Goal: Task Accomplishment & Management: Manage account settings

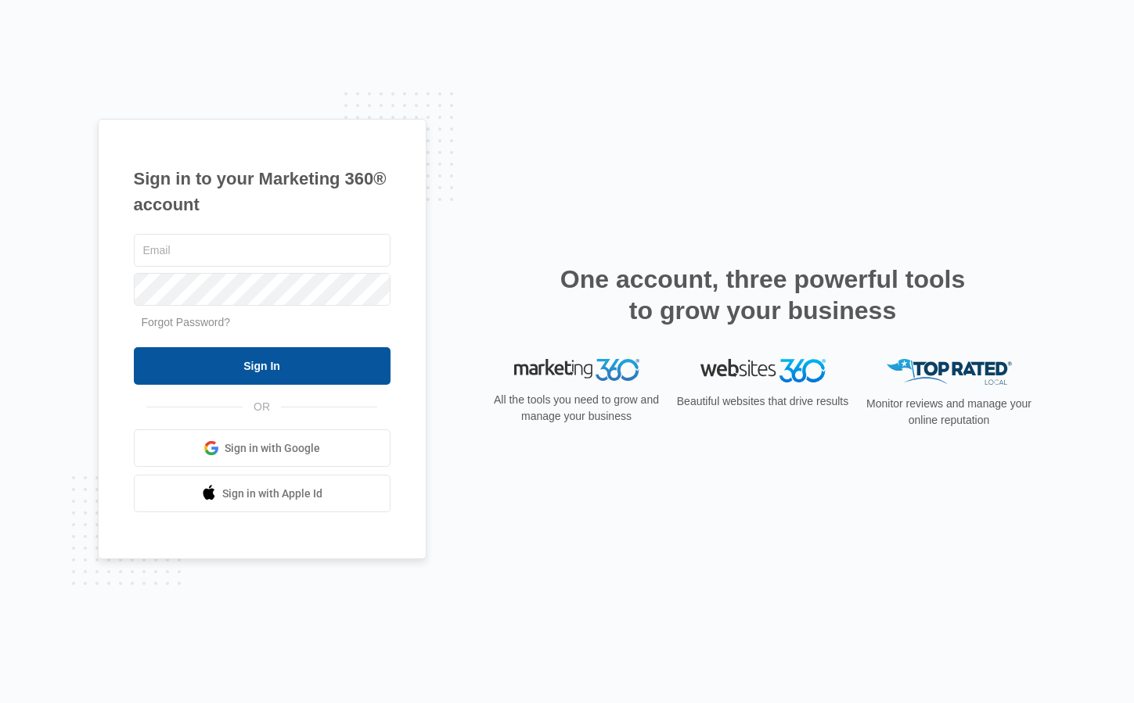
type input "[EMAIL_ADDRESS][DOMAIN_NAME]"
click at [254, 369] on input "Sign In" at bounding box center [262, 366] width 257 height 38
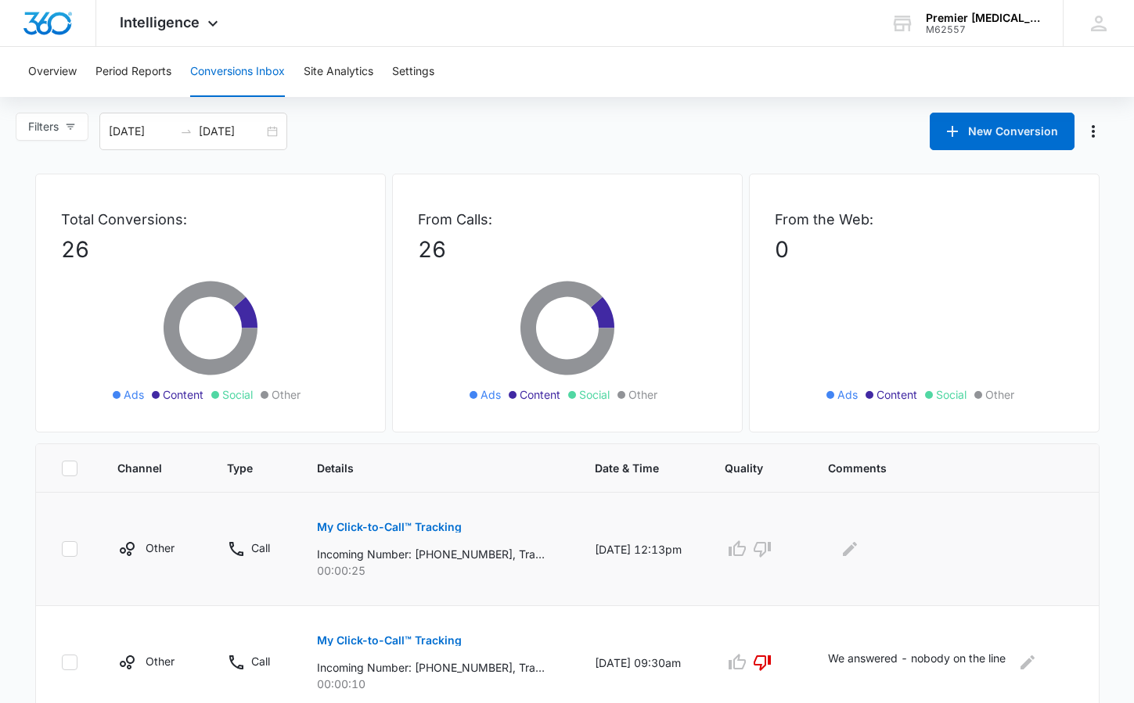
click at [365, 531] on p "My Click-to-Call™ Tracking" at bounding box center [389, 527] width 145 height 11
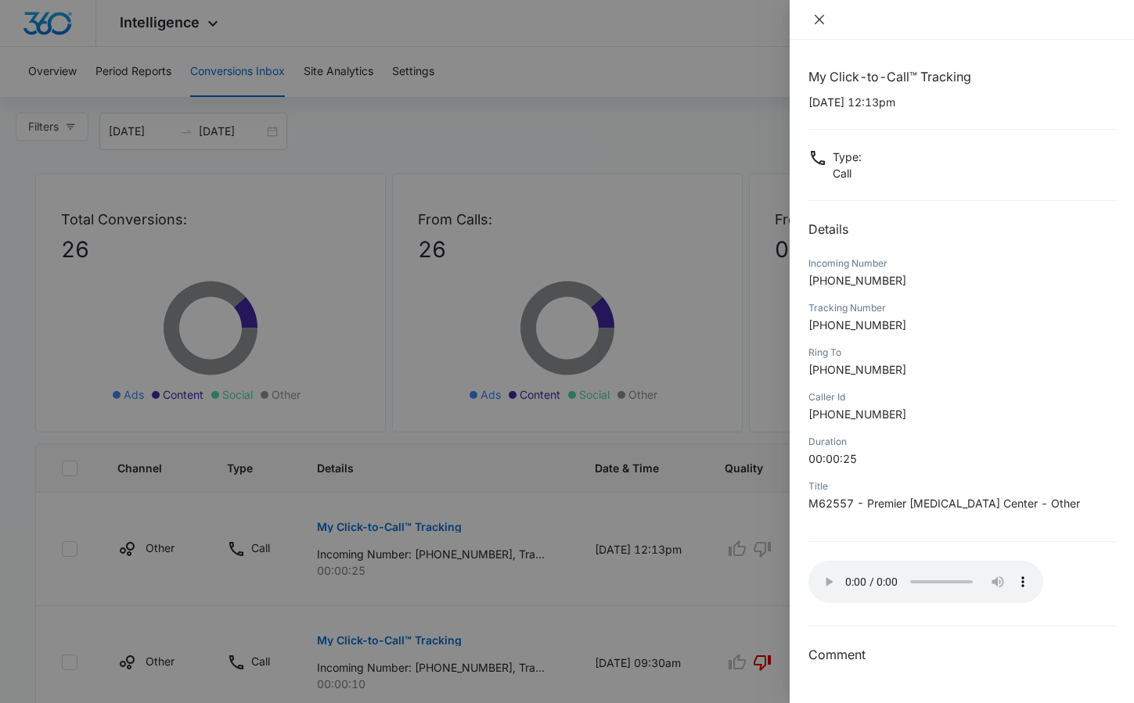
click at [820, 17] on icon "close" at bounding box center [818, 19] width 9 height 9
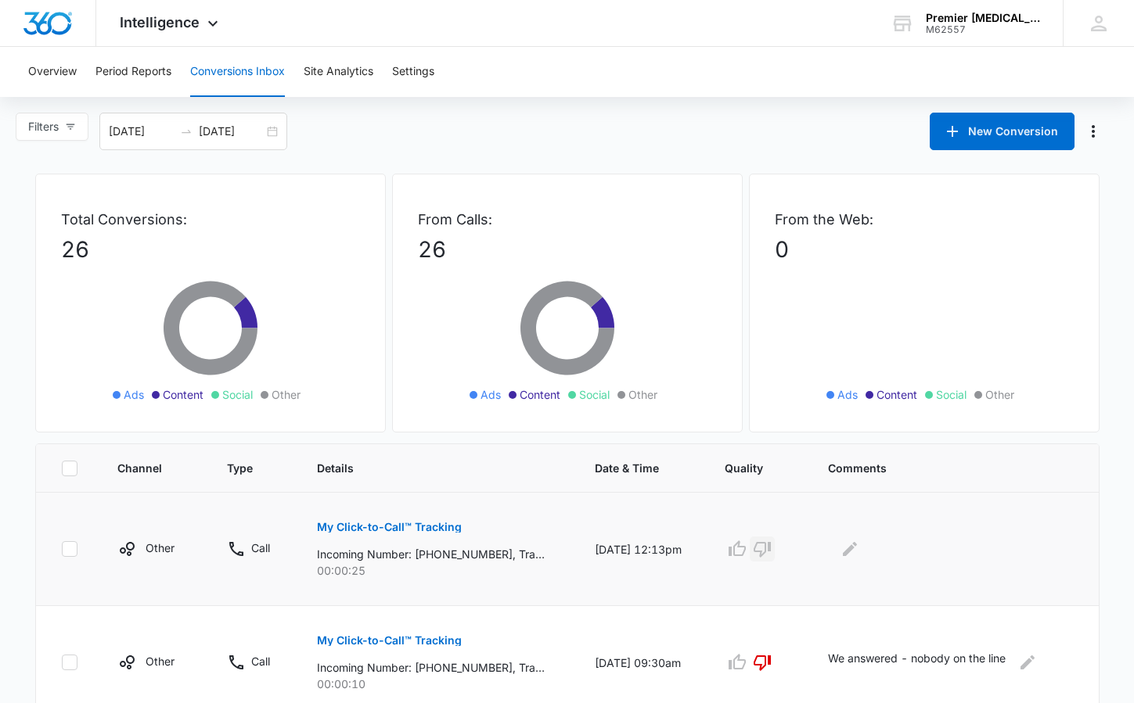
click at [763, 543] on icon "button" at bounding box center [762, 549] width 19 height 19
click at [850, 546] on icon "Edit Comments" at bounding box center [849, 549] width 19 height 19
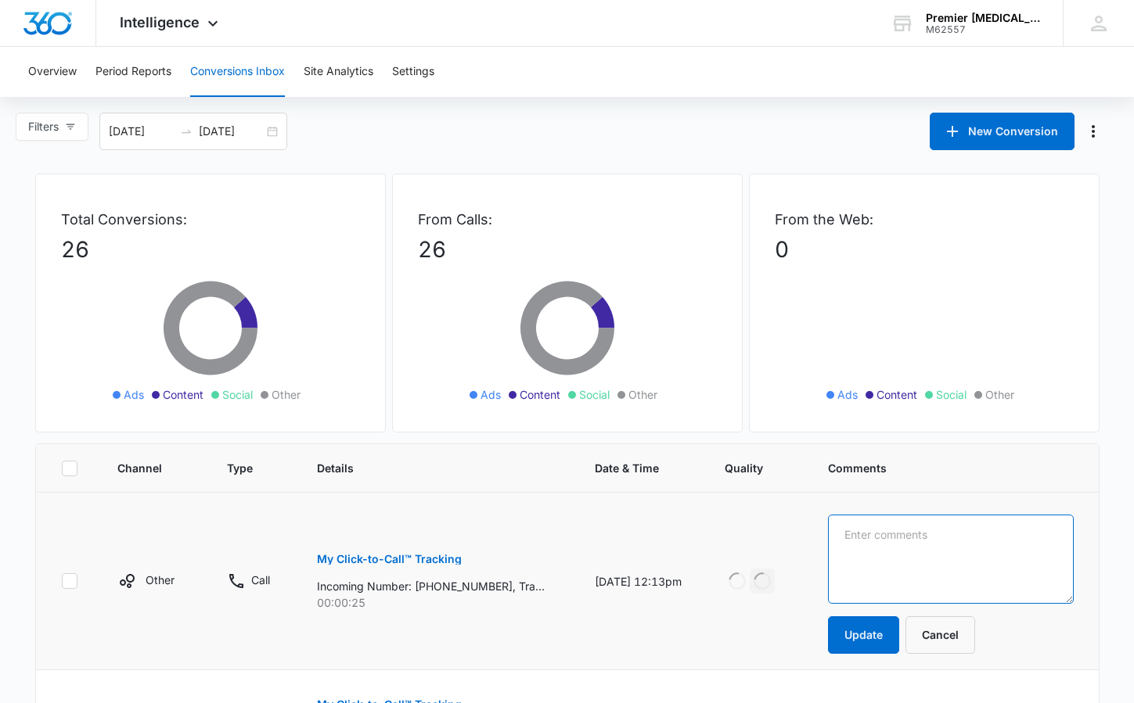
click at [875, 543] on textarea at bounding box center [950, 559] width 245 height 89
type textarea "Person calling for a different office"
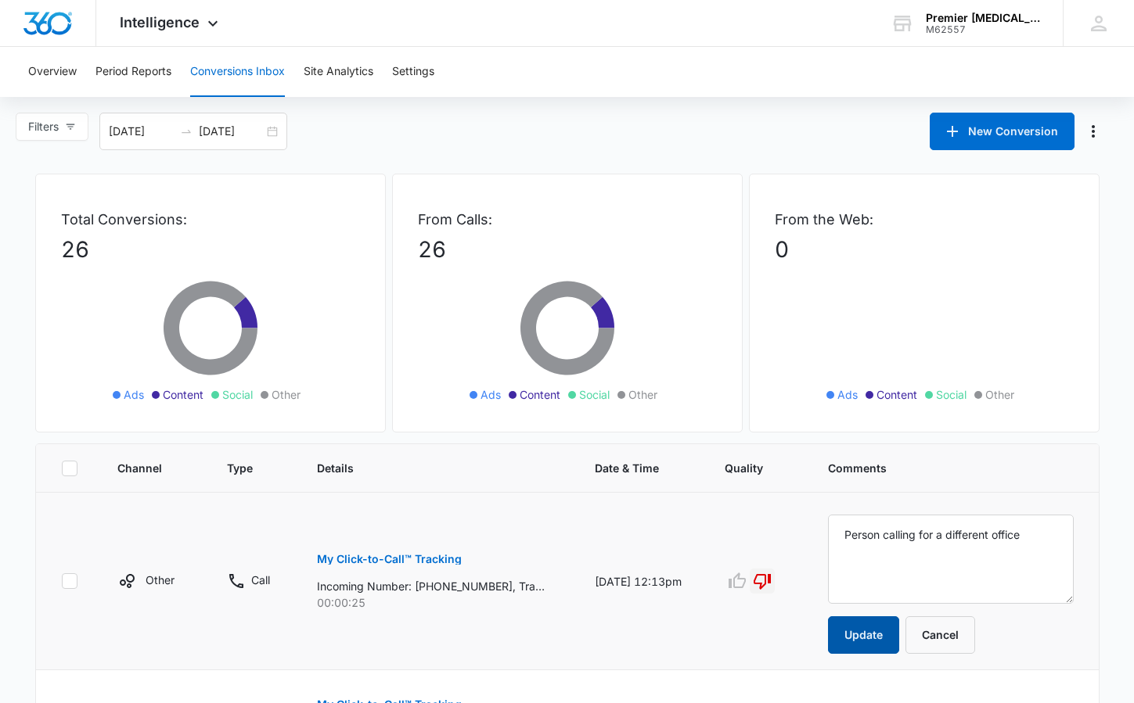
click at [855, 632] on button "Update" at bounding box center [863, 635] width 71 height 38
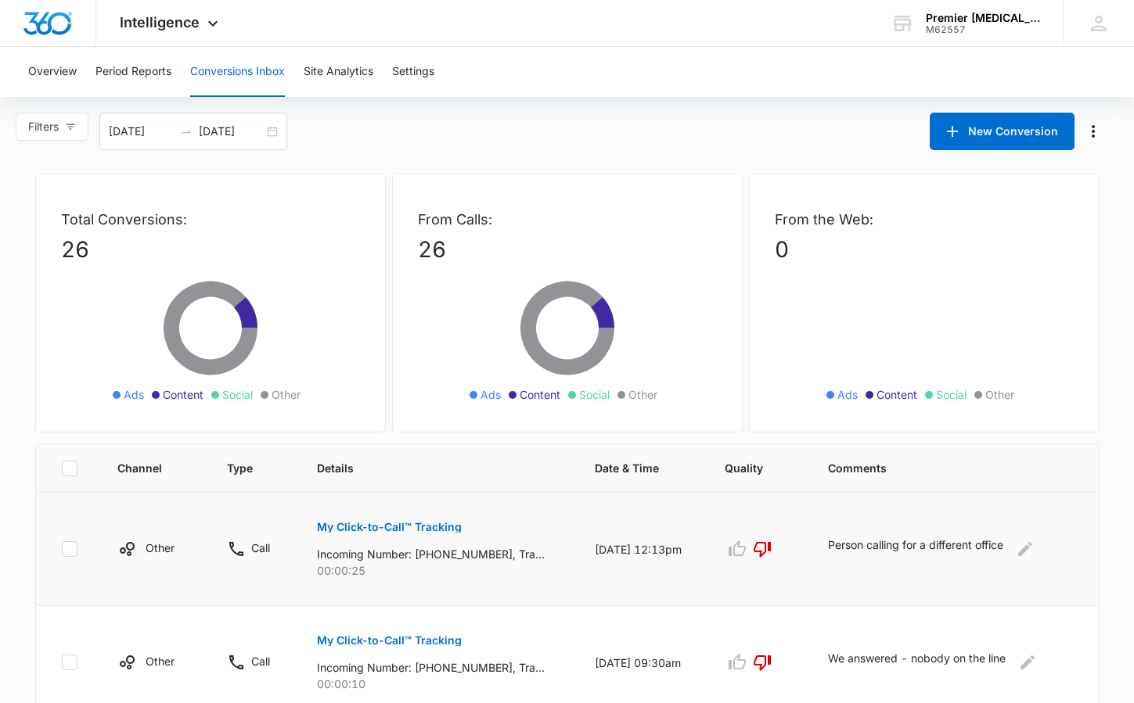
click at [346, 524] on p "My Click-to-Call™ Tracking" at bounding box center [389, 527] width 145 height 11
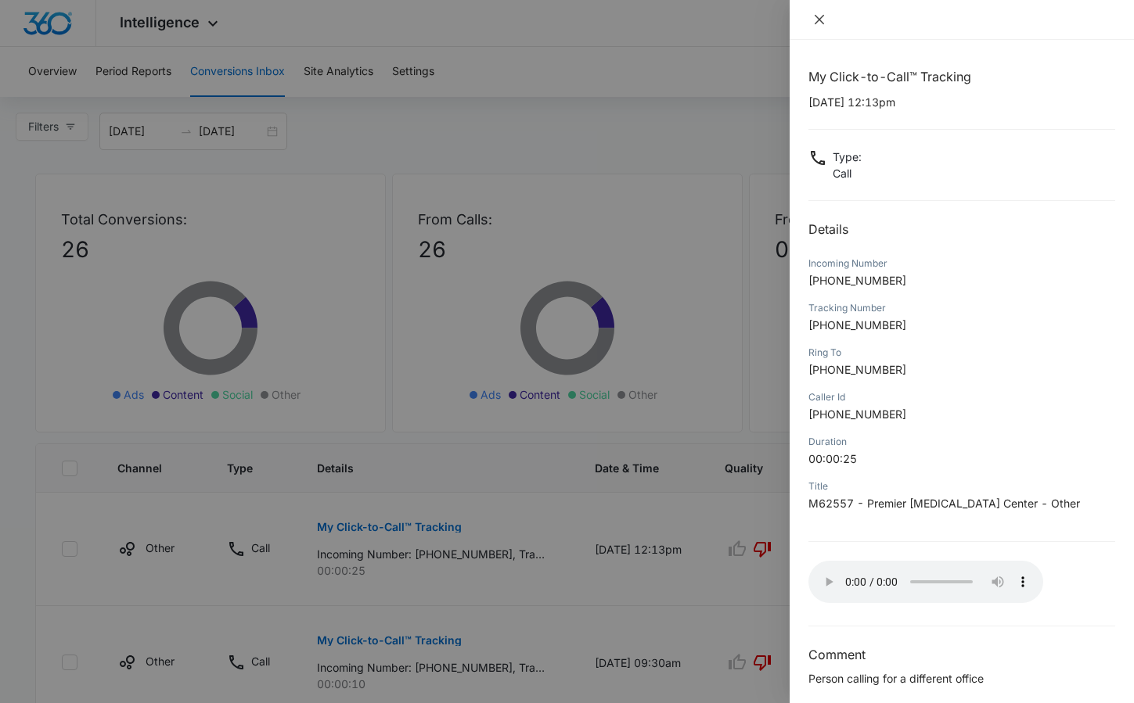
click at [818, 15] on icon "close" at bounding box center [819, 19] width 13 height 13
